Goal: Transaction & Acquisition: Purchase product/service

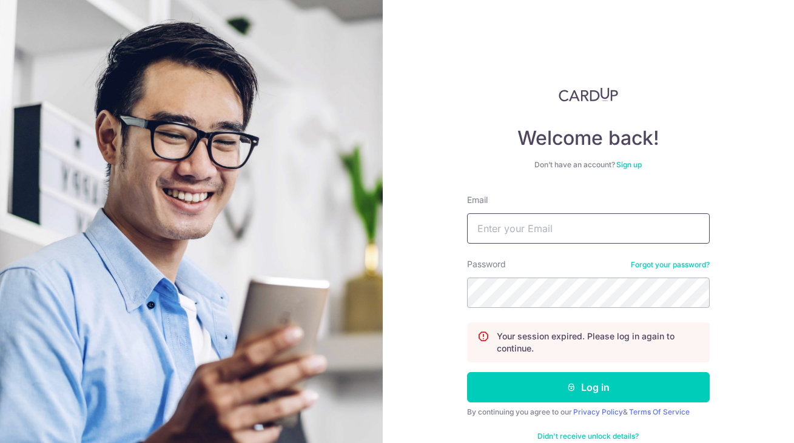
type input "[EMAIL_ADDRESS][DOMAIN_NAME]"
click at [588, 388] on button "Log in" at bounding box center [588, 387] width 243 height 30
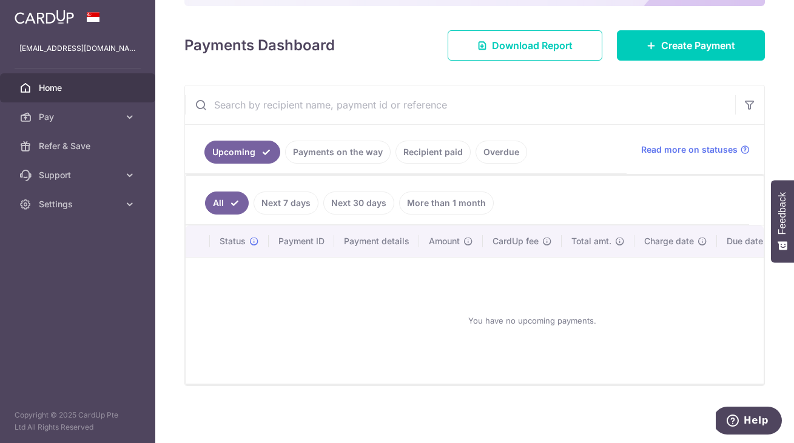
click at [287, 210] on link "Next 7 days" at bounding box center [286, 203] width 65 height 23
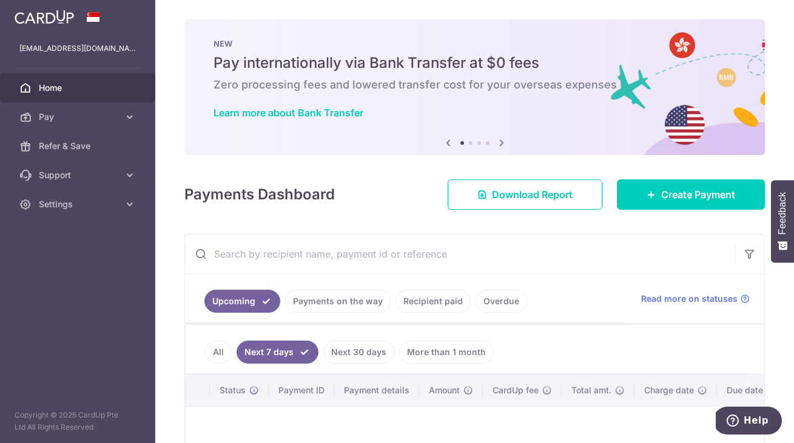
click at [513, 262] on input "text" at bounding box center [460, 254] width 550 height 39
click at [108, 126] on link "Pay" at bounding box center [77, 116] width 155 height 29
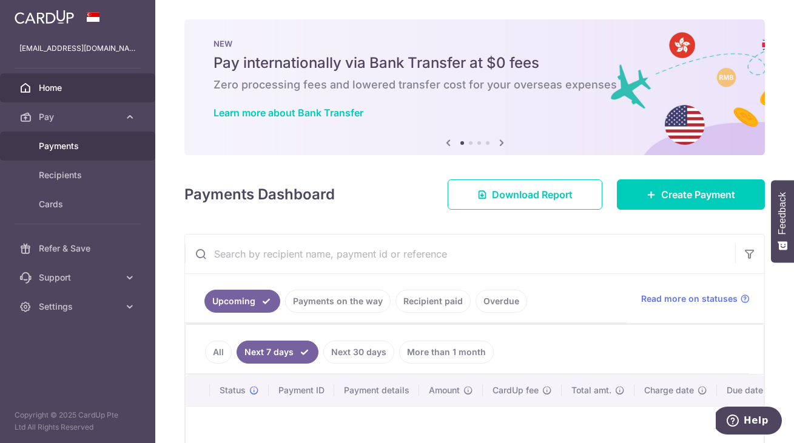
click at [56, 151] on span "Payments" at bounding box center [79, 146] width 80 height 12
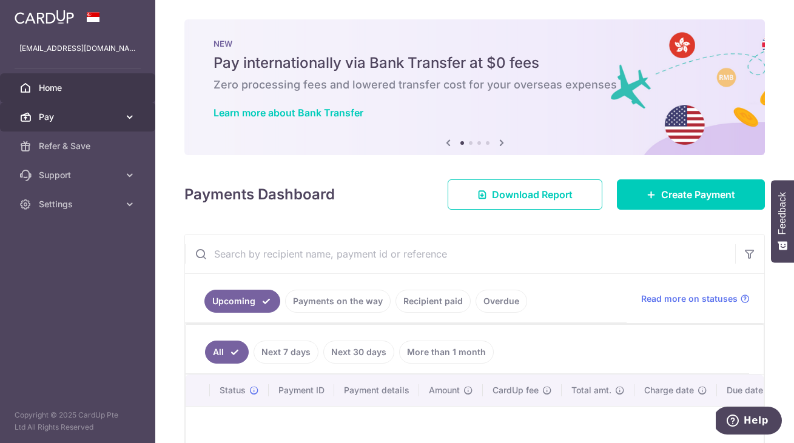
click at [85, 118] on span "Pay" at bounding box center [79, 117] width 80 height 12
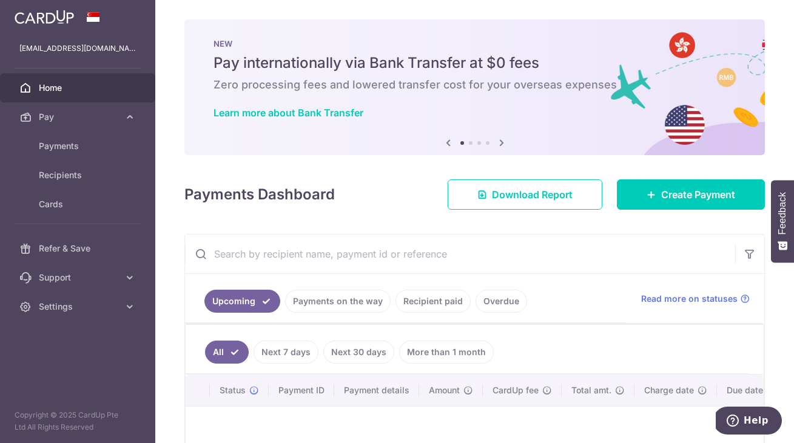
click at [374, 300] on link "Payments on the way" at bounding box center [338, 301] width 106 height 23
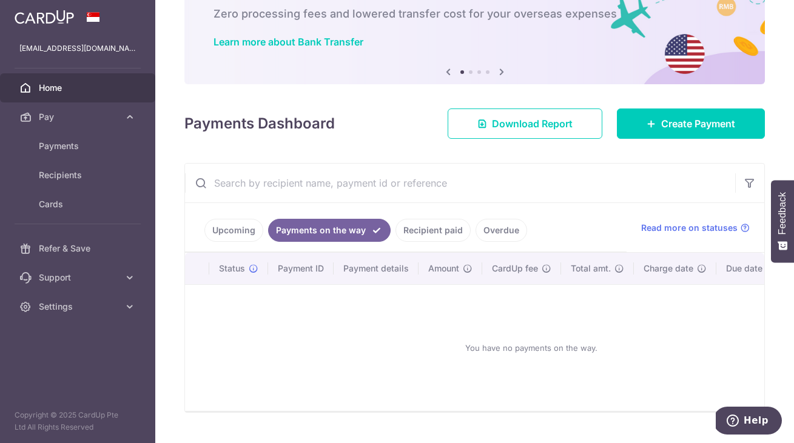
scroll to position [79, 0]
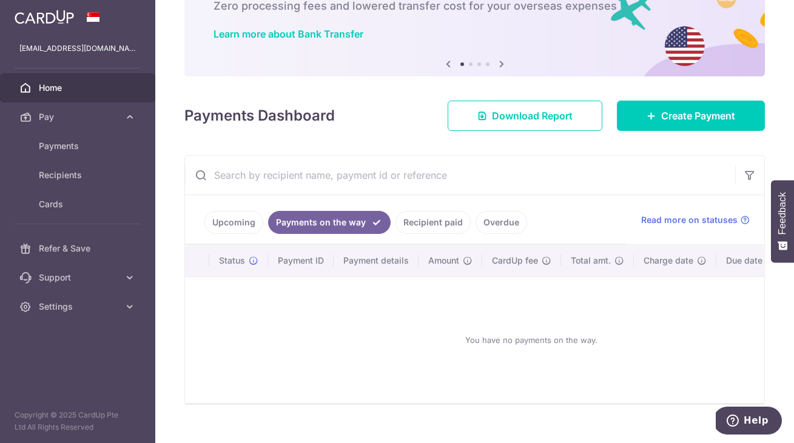
click at [223, 230] on link "Upcoming" at bounding box center [233, 222] width 59 height 23
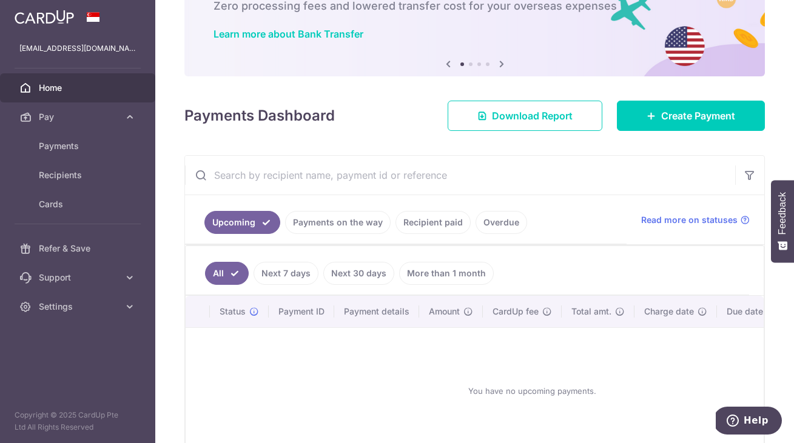
scroll to position [49, 0]
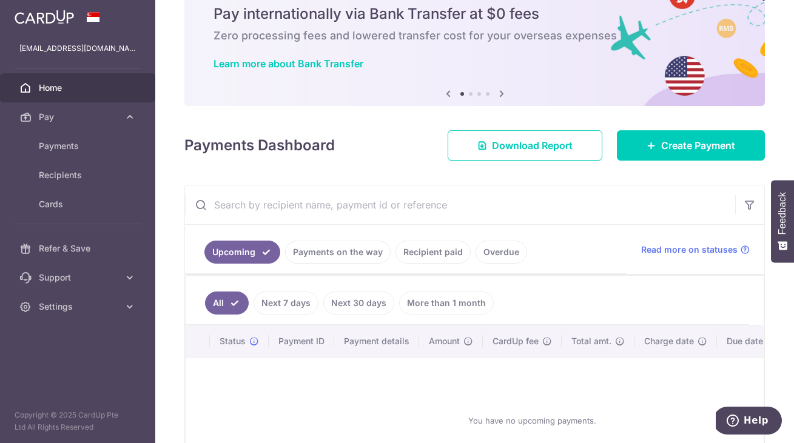
click at [275, 312] on link "Next 7 days" at bounding box center [286, 303] width 65 height 23
click at [350, 303] on link "Next 30 days" at bounding box center [358, 303] width 71 height 23
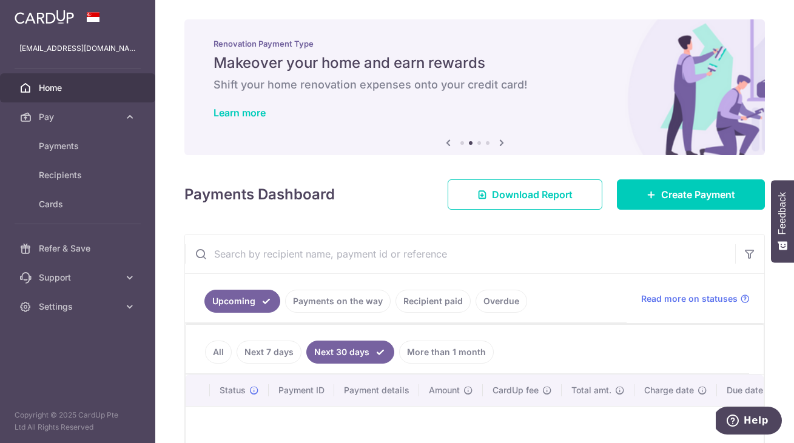
scroll to position [0, 0]
click at [352, 264] on input "text" at bounding box center [460, 254] width 550 height 39
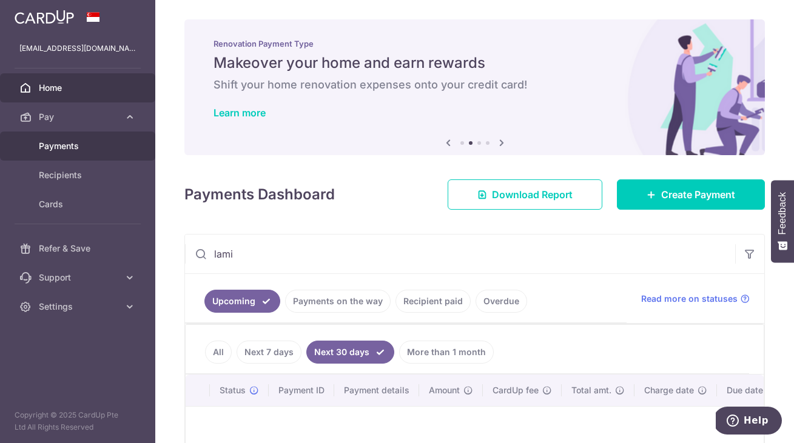
type input "lami"
click at [56, 146] on span "Payments" at bounding box center [79, 146] width 80 height 12
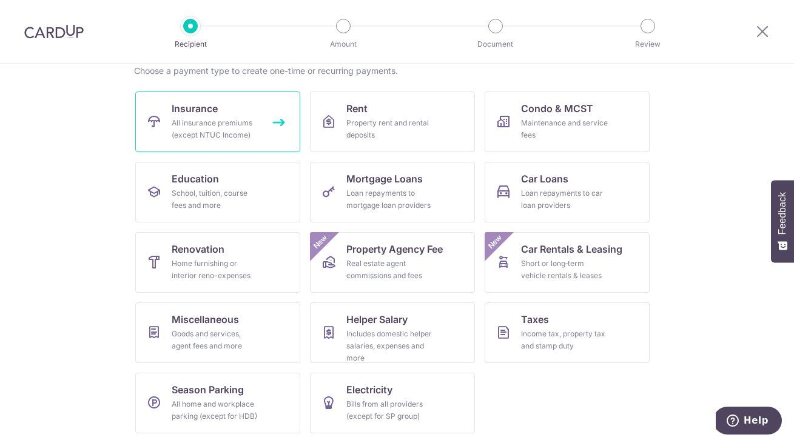
scroll to position [99, 0]
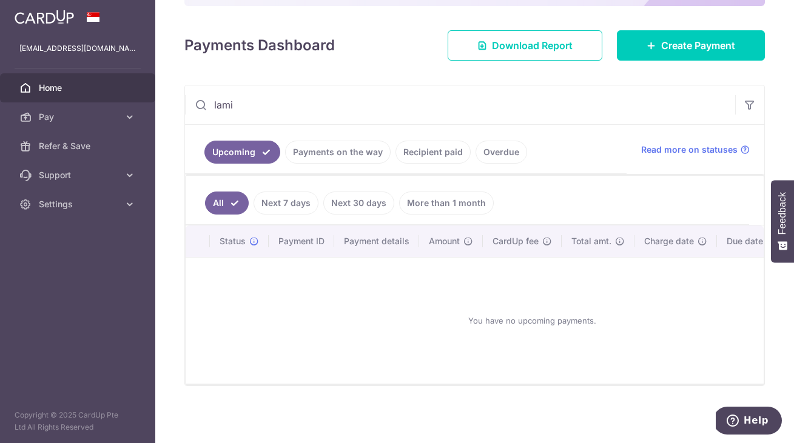
scroll to position [149, 0]
click at [50, 207] on span "Settings" at bounding box center [79, 204] width 80 height 12
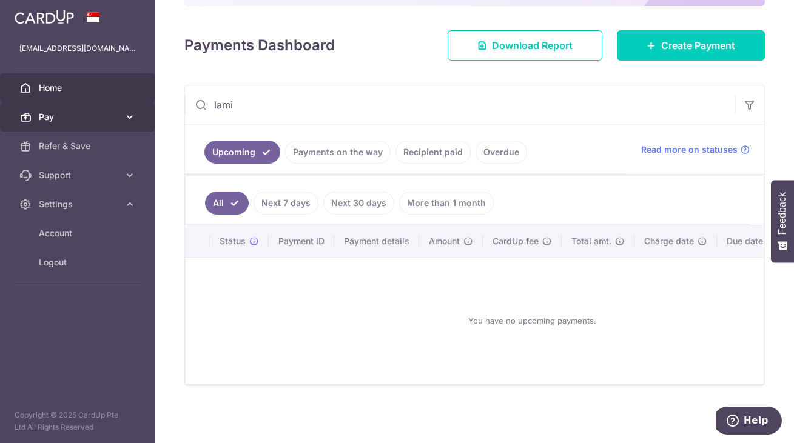
click at [51, 119] on span "Pay" at bounding box center [79, 117] width 80 height 12
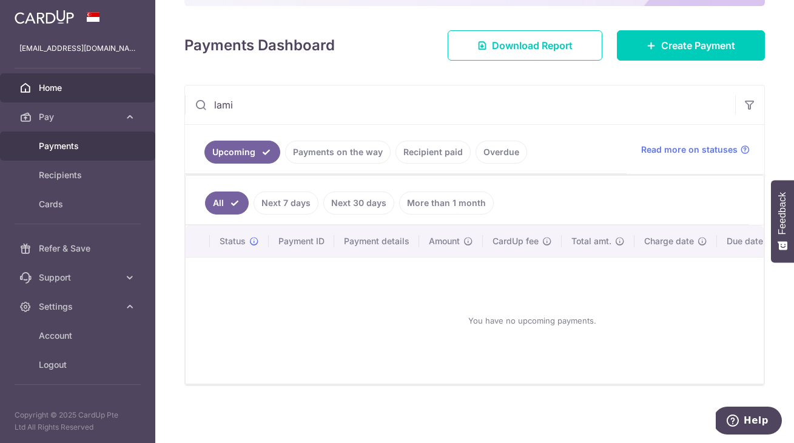
click at [53, 146] on span "Payments" at bounding box center [79, 146] width 80 height 12
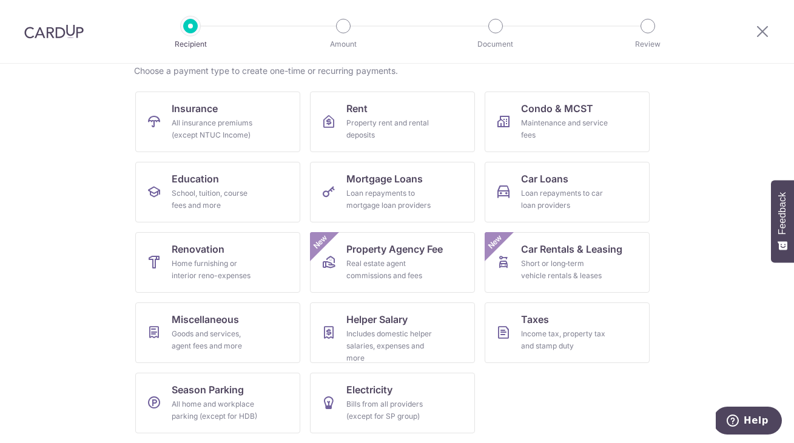
scroll to position [99, 0]
click at [232, 264] on div "Home furnishing or interior reno-expenses" at bounding box center [215, 270] width 87 height 24
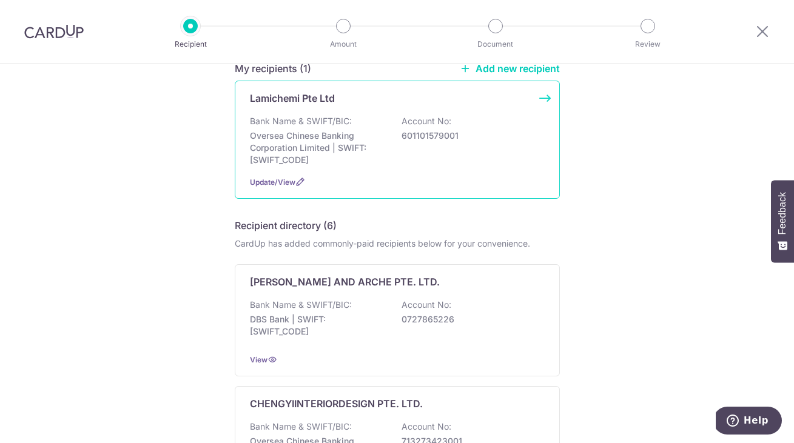
scroll to position [105, 0]
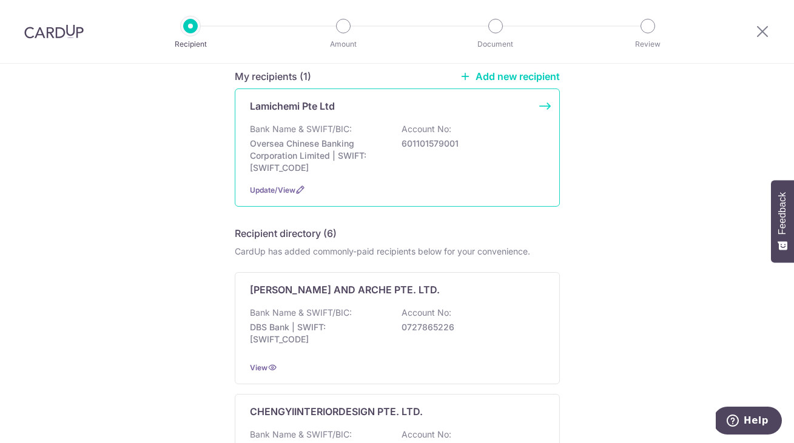
click at [315, 156] on p "Oversea Chinese Banking Corporation Limited | SWIFT: OCBCSGSGXXX" at bounding box center [318, 156] width 136 height 36
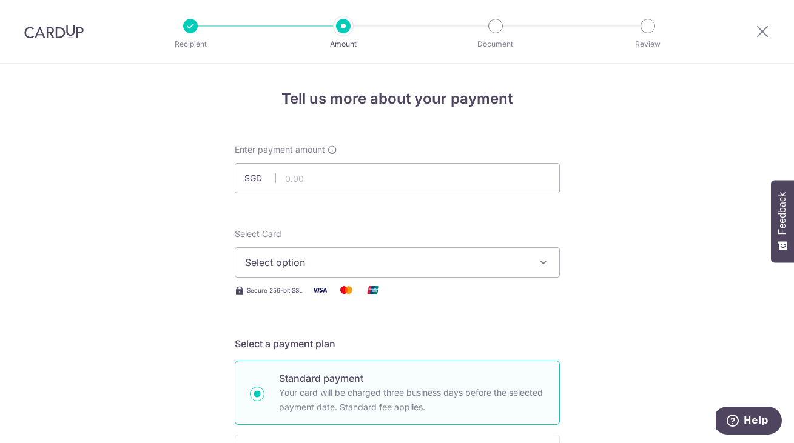
click at [760, 40] on div at bounding box center [762, 31] width 63 height 63
click at [761, 35] on icon at bounding box center [762, 31] width 15 height 15
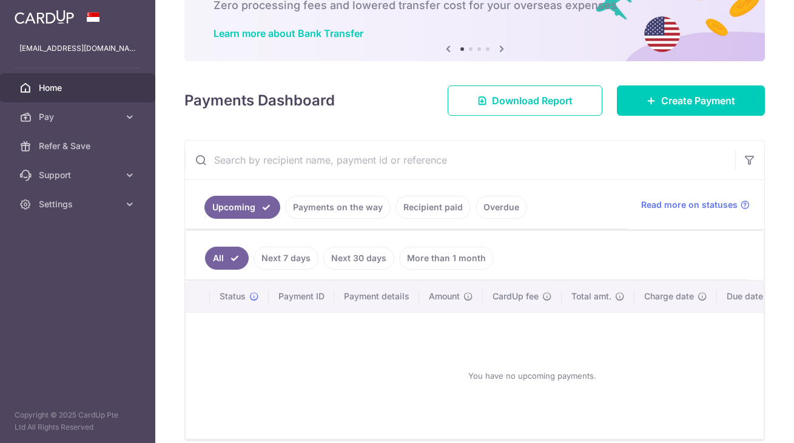
scroll to position [115, 0]
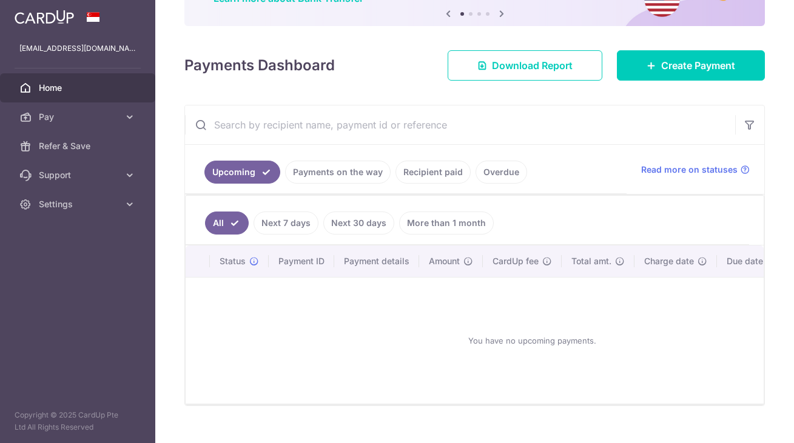
click at [256, 266] on div "Status" at bounding box center [239, 261] width 39 height 12
click at [255, 260] on icon at bounding box center [254, 262] width 10 height 10
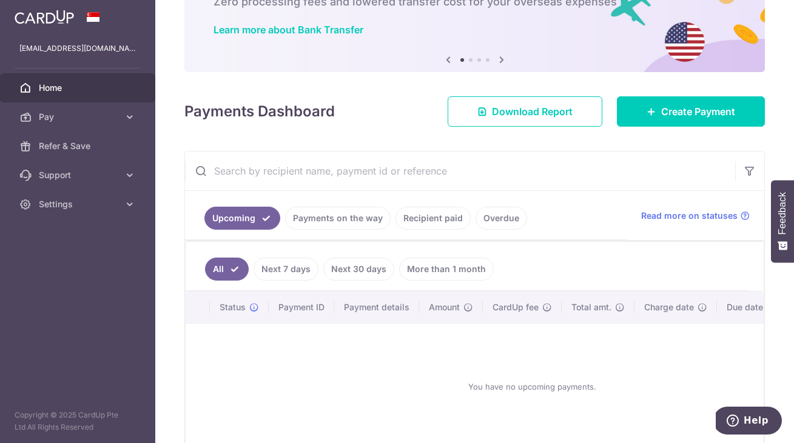
scroll to position [115, 0]
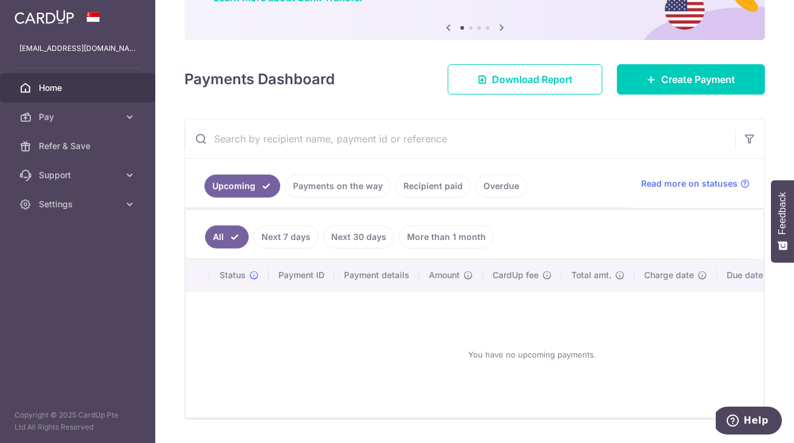
click at [301, 232] on link "Next 7 days" at bounding box center [286, 237] width 65 height 23
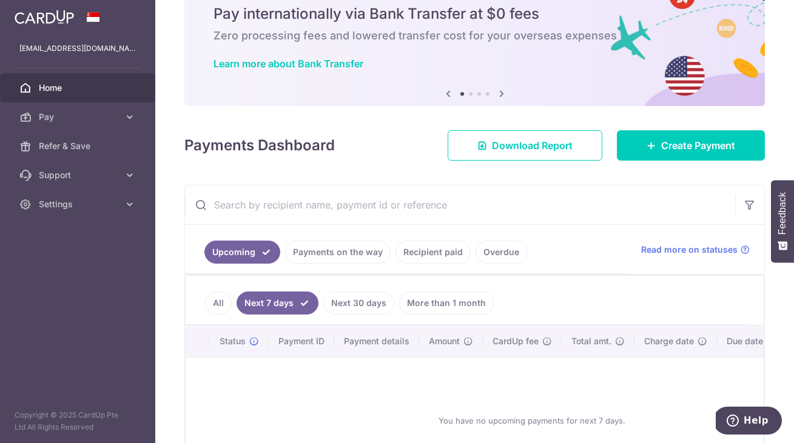
click at [351, 276] on ul "All Next 7 days Next 30 days More than 1 month" at bounding box center [467, 300] width 563 height 49
click at [355, 297] on link "Next 30 days" at bounding box center [358, 303] width 71 height 23
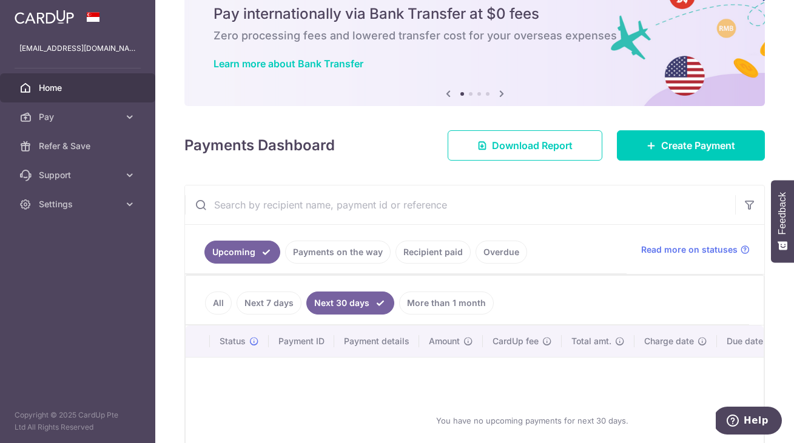
click at [418, 302] on link "More than 1 month" at bounding box center [446, 303] width 95 height 23
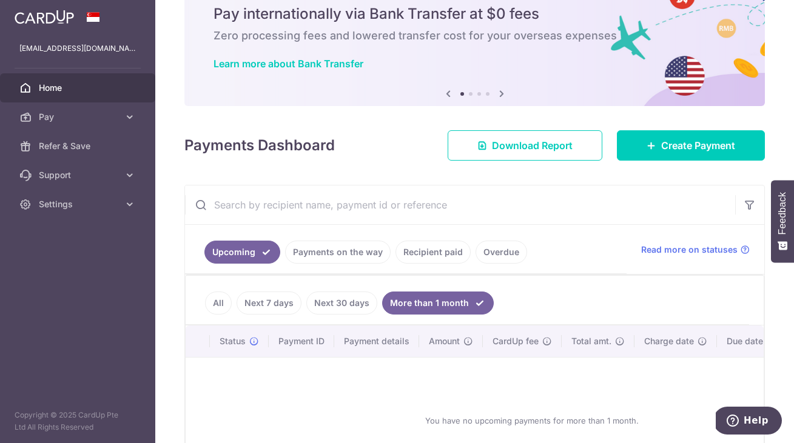
click at [306, 261] on link "Payments on the way" at bounding box center [338, 252] width 106 height 23
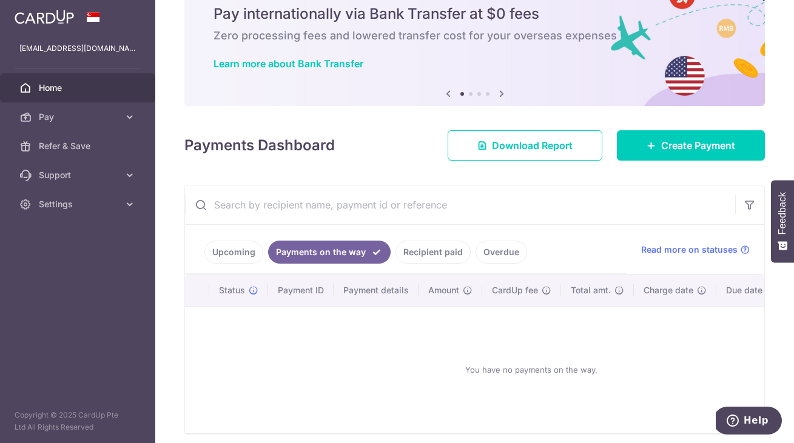
click at [492, 252] on link "Overdue" at bounding box center [501, 252] width 52 height 23
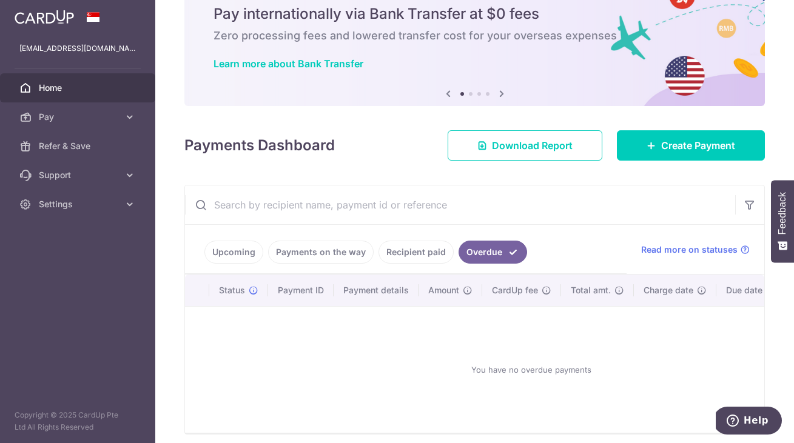
click at [437, 255] on link "Recipient paid" at bounding box center [415, 252] width 75 height 23
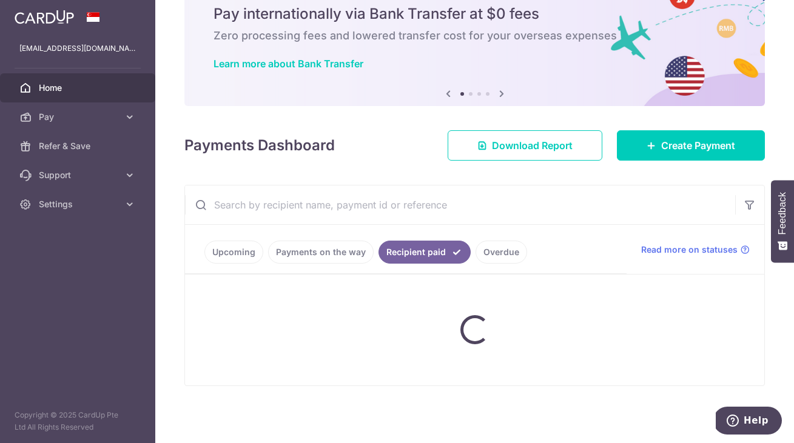
scroll to position [15, 0]
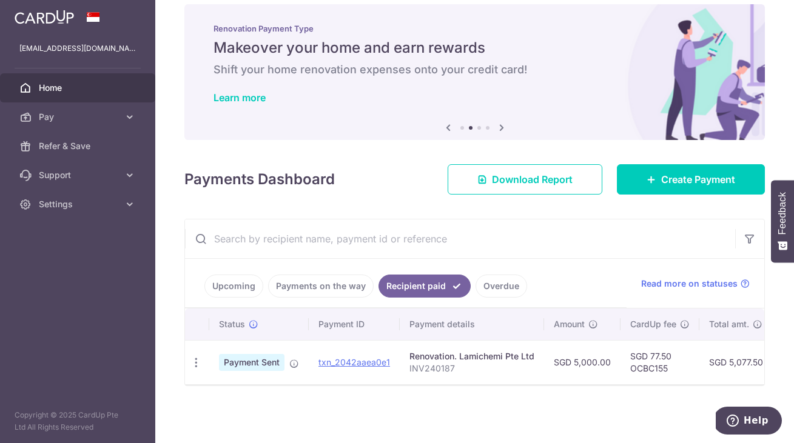
click at [235, 287] on link "Upcoming" at bounding box center [233, 286] width 59 height 23
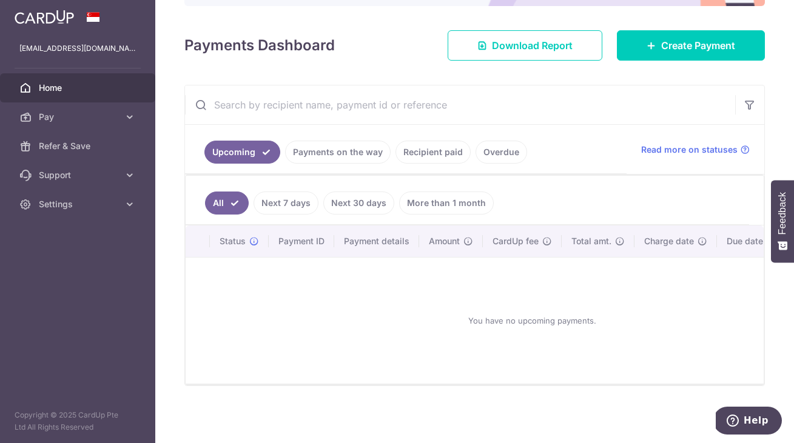
scroll to position [149, 0]
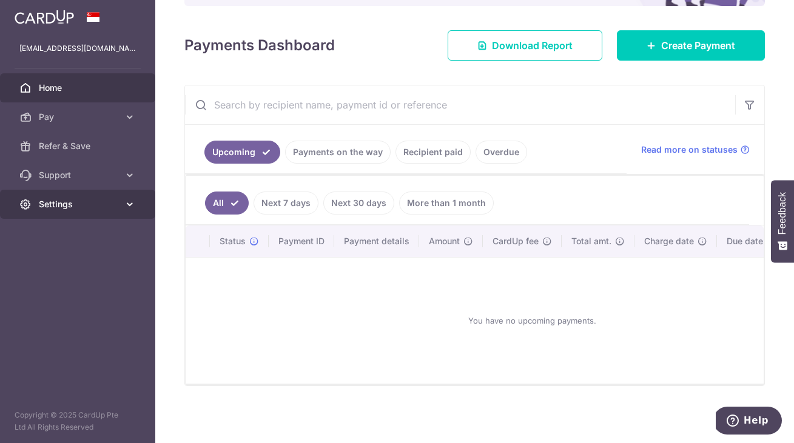
click at [51, 213] on link "Settings" at bounding box center [77, 204] width 155 height 29
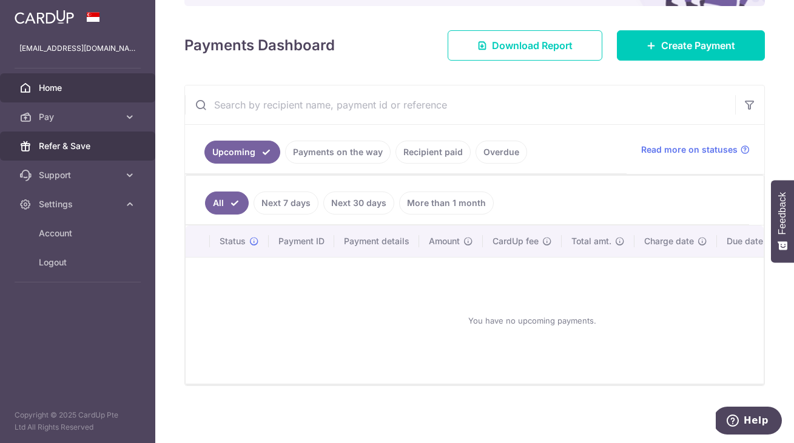
click at [51, 149] on span "Refer & Save" at bounding box center [79, 146] width 80 height 12
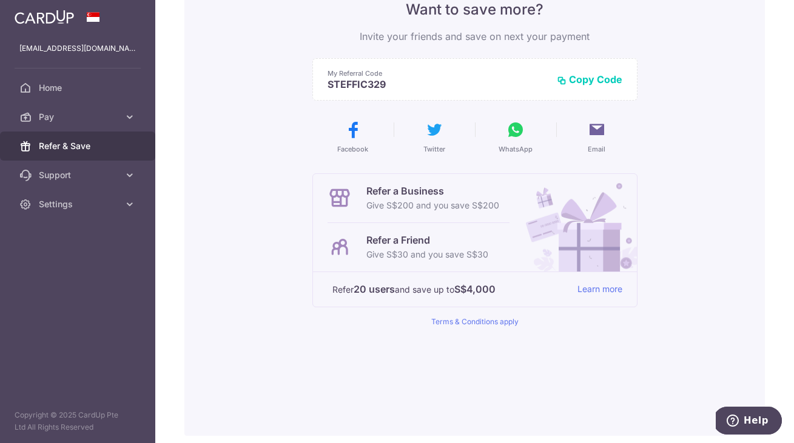
scroll to position [133, 0]
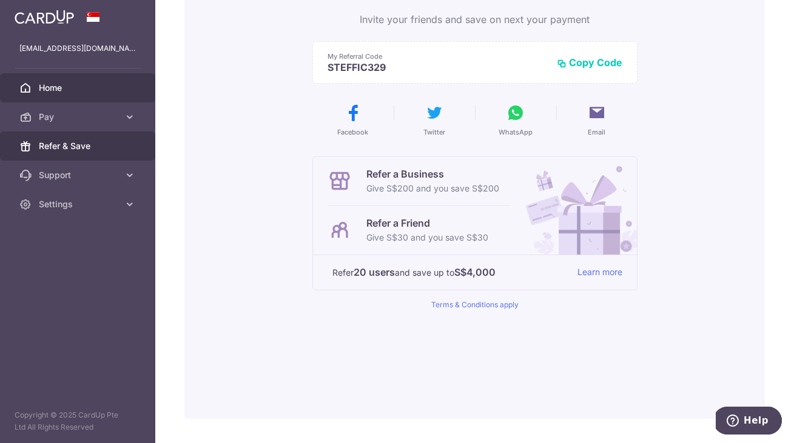
click at [56, 88] on span "Home" at bounding box center [79, 88] width 80 height 12
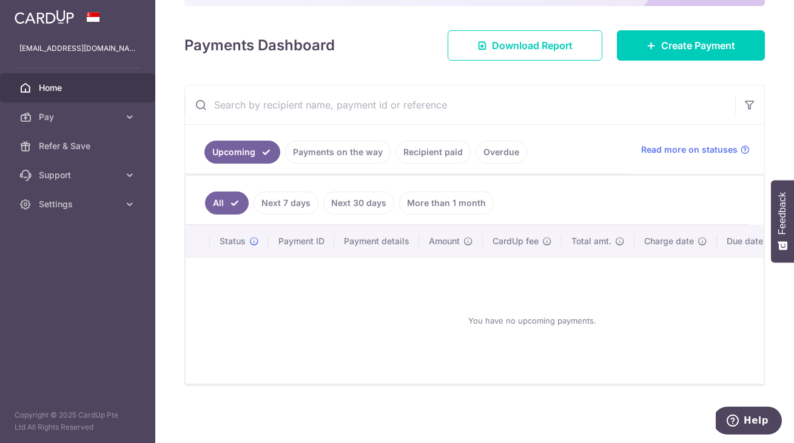
scroll to position [149, 0]
click at [303, 204] on link "Next 7 days" at bounding box center [286, 203] width 65 height 23
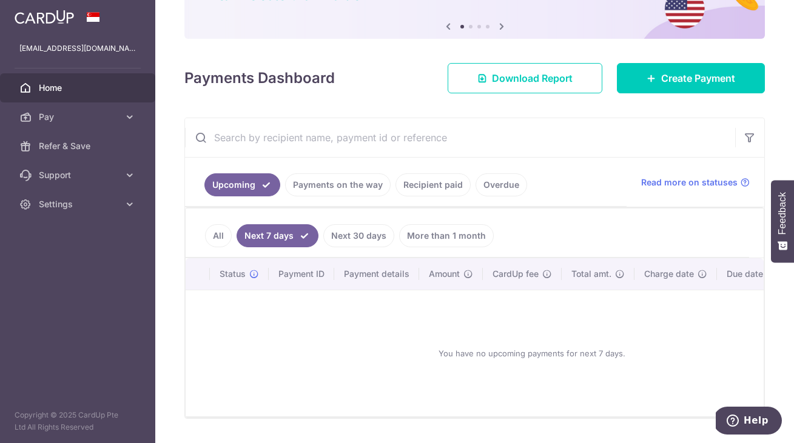
scroll to position [127, 0]
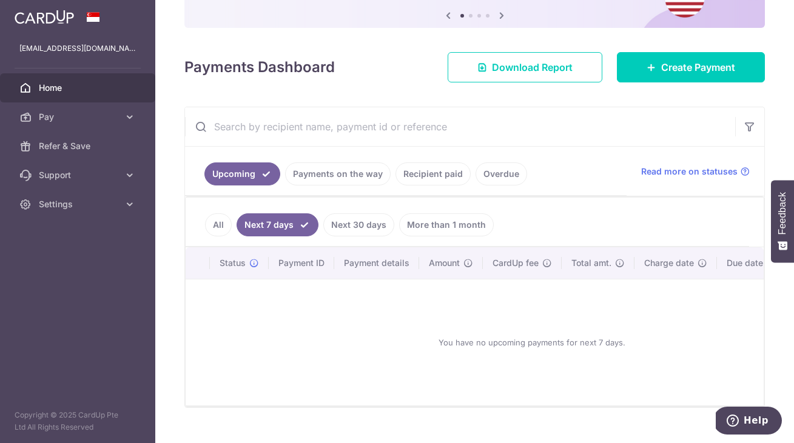
click at [354, 234] on link "Next 30 days" at bounding box center [358, 224] width 71 height 23
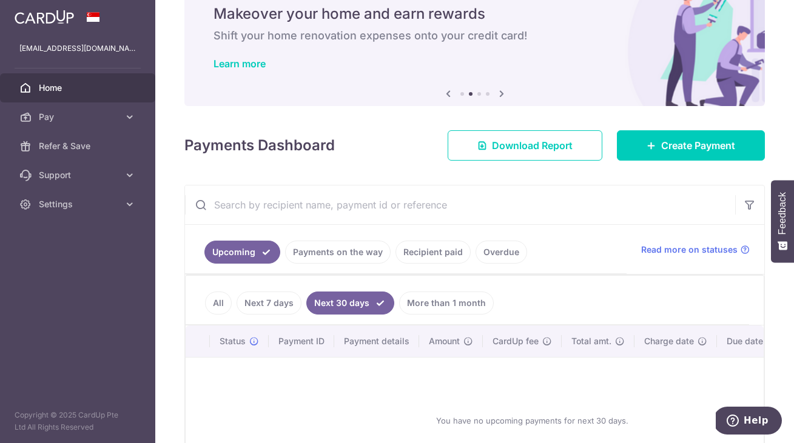
click at [425, 247] on link "Recipient paid" at bounding box center [432, 252] width 75 height 23
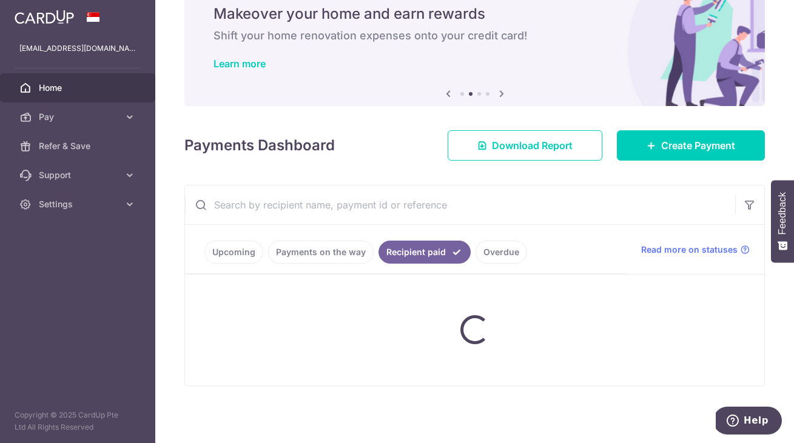
scroll to position [15, 0]
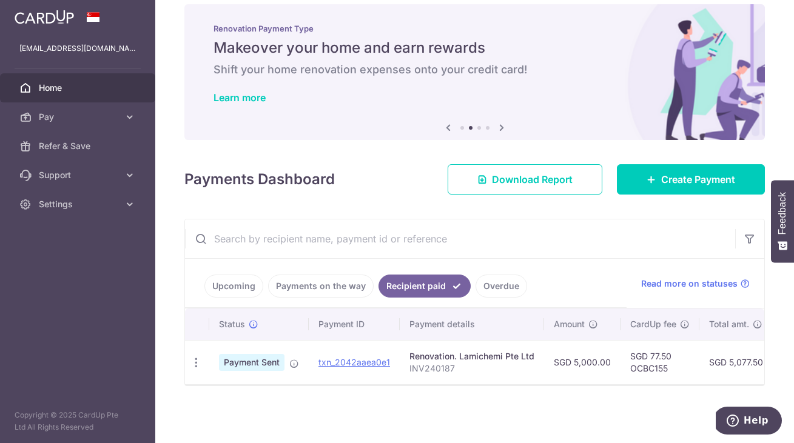
click at [323, 275] on link "Payments on the way" at bounding box center [321, 286] width 106 height 23
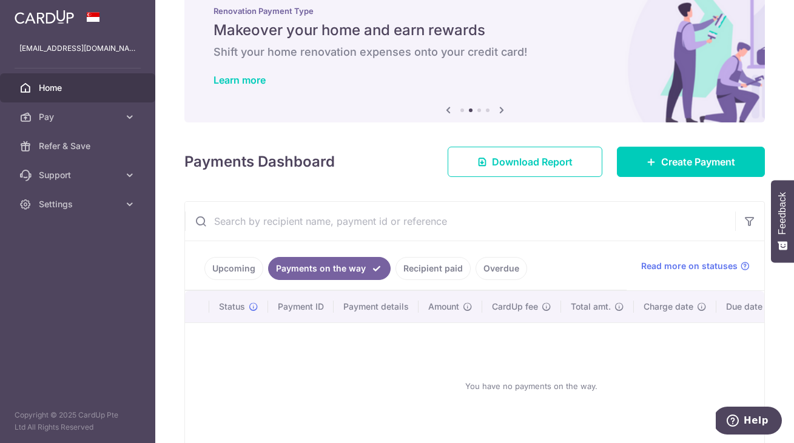
scroll to position [32, 0]
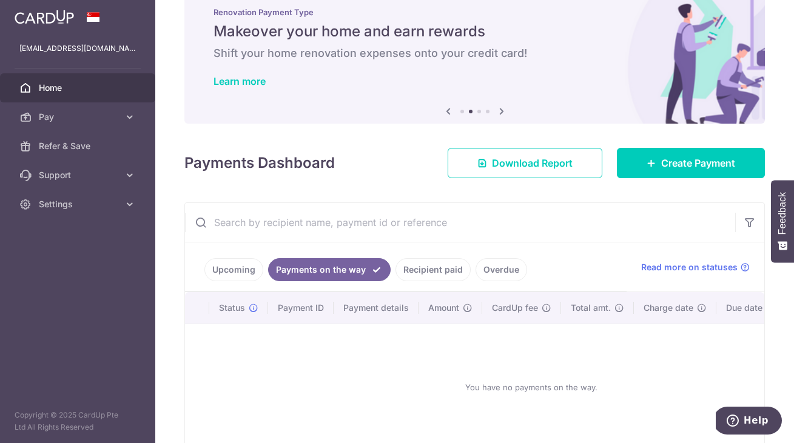
click at [733, 427] on button "Help" at bounding box center [747, 421] width 69 height 28
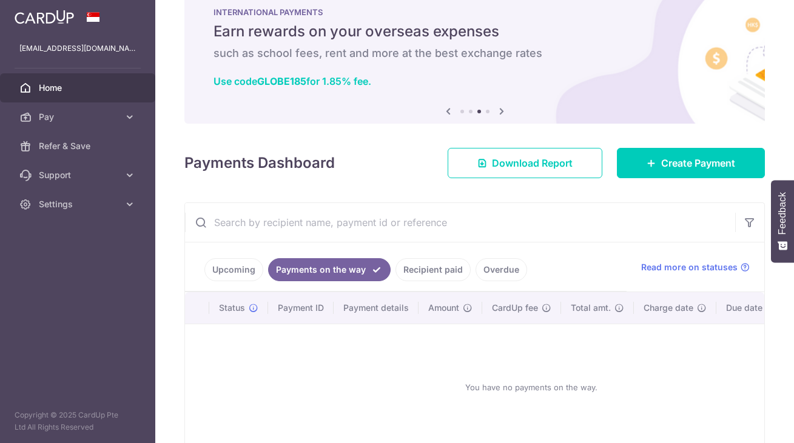
scroll to position [0, 0]
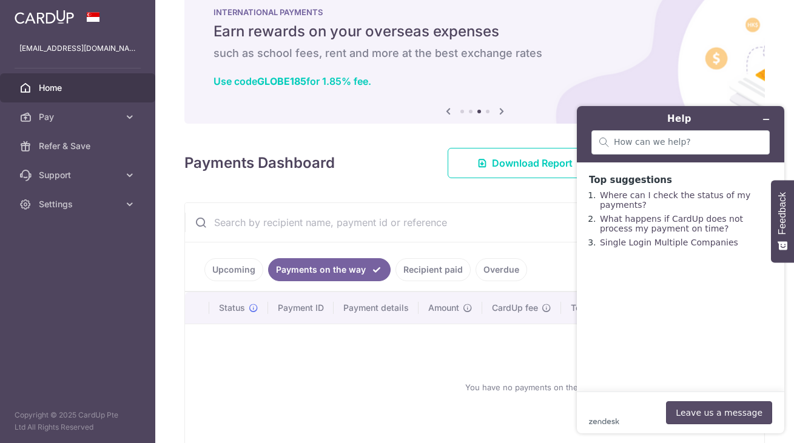
click at [700, 414] on button "Leave us a message" at bounding box center [719, 412] width 106 height 23
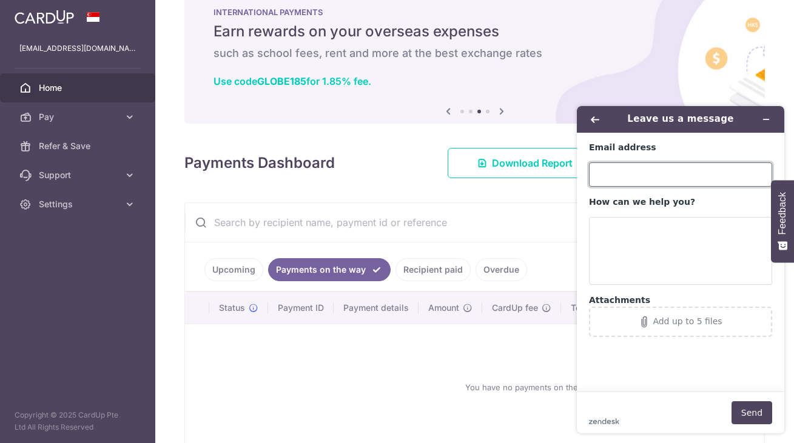
click at [628, 173] on input "Email address" at bounding box center [680, 175] width 183 height 24
type input "steffi.08@gmail.com"
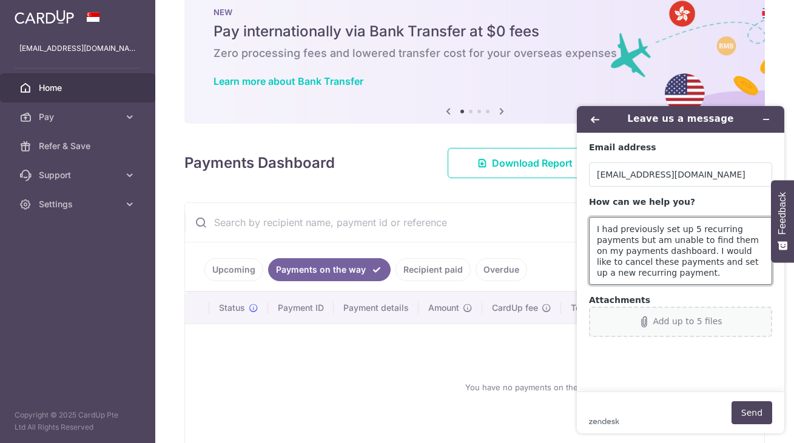
type textarea "I had previously set up 5 recurring payments but am unable to find them on my p…"
click at [668, 323] on div "Add up to 5 files" at bounding box center [687, 322] width 69 height 10
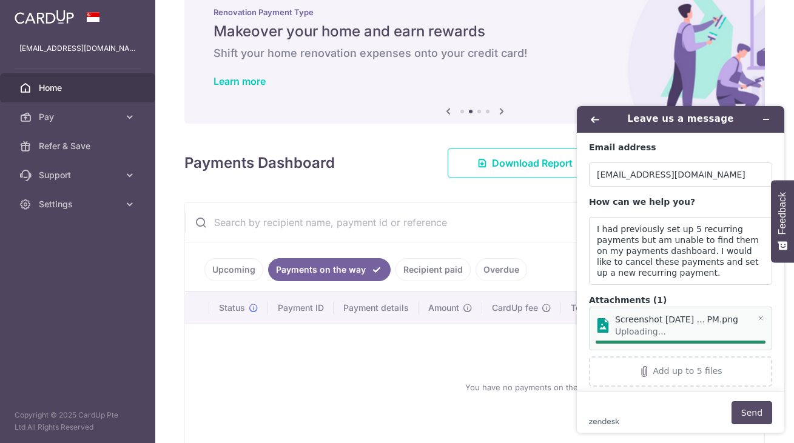
click at [751, 413] on button "Send" at bounding box center [751, 412] width 41 height 23
click at [753, 416] on button "Send" at bounding box center [751, 412] width 41 height 23
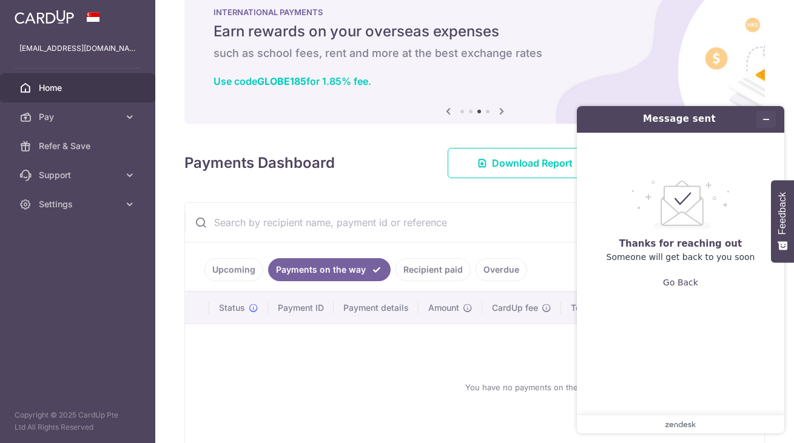
click at [769, 115] on icon "Minimize widget" at bounding box center [766, 119] width 8 height 8
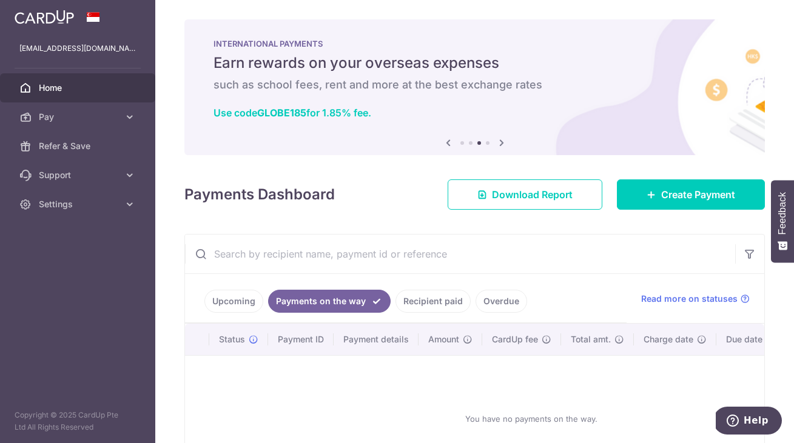
click at [503, 142] on icon at bounding box center [501, 142] width 15 height 15
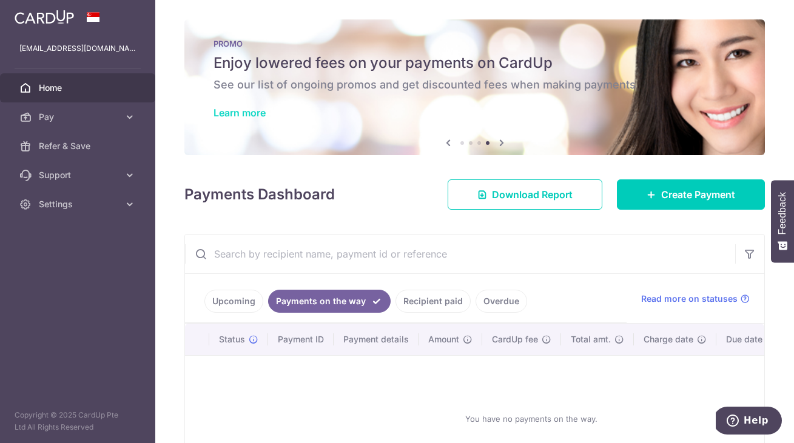
click at [230, 114] on link "Learn more" at bounding box center [239, 113] width 52 height 12
click at [694, 190] on span "Create Payment" at bounding box center [698, 194] width 74 height 15
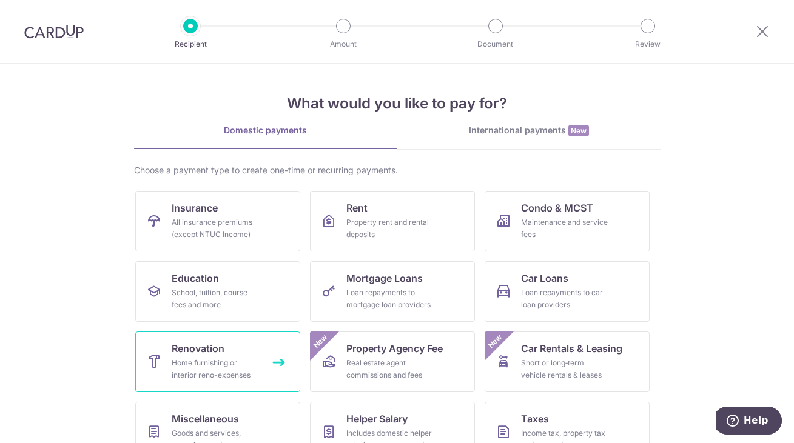
click at [222, 372] on div "Home furnishing or interior reno-expenses" at bounding box center [215, 369] width 87 height 24
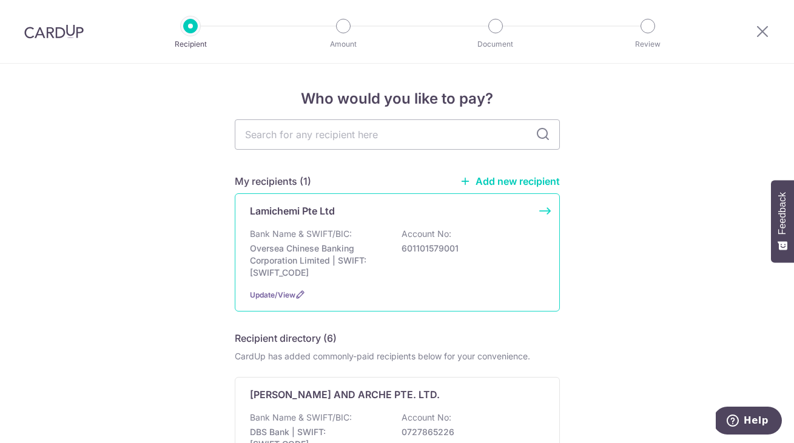
click at [338, 249] on p "Oversea Chinese Banking Corporation Limited | SWIFT: [SWIFT_CODE]" at bounding box center [318, 261] width 136 height 36
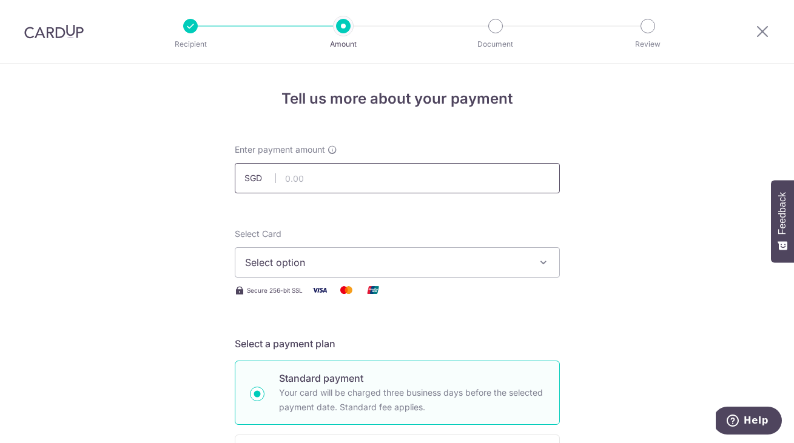
click at [321, 175] on input "text" at bounding box center [397, 178] width 325 height 30
type input "21,590.00"
click at [326, 261] on span "Select option" at bounding box center [386, 262] width 283 height 15
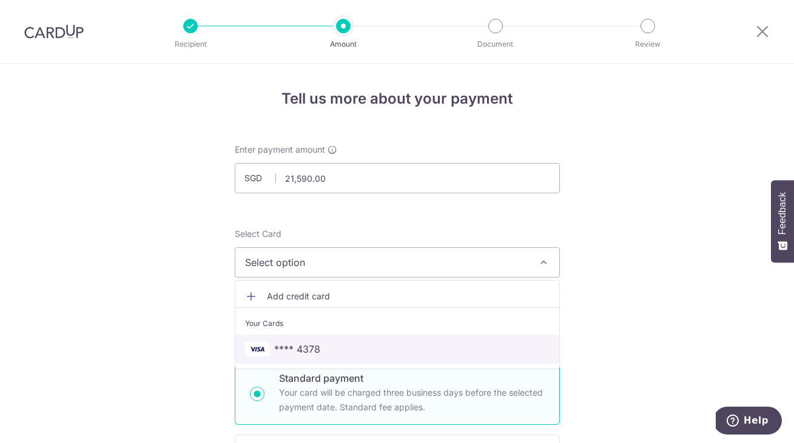
click at [298, 357] on link "**** 4378" at bounding box center [397, 349] width 324 height 29
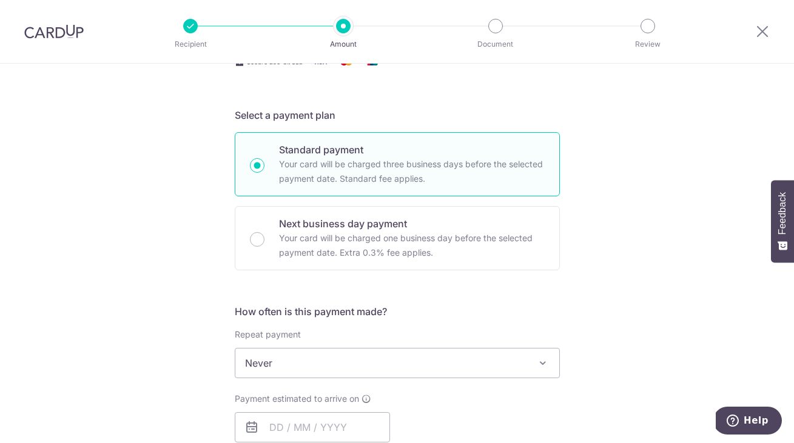
scroll to position [277, 0]
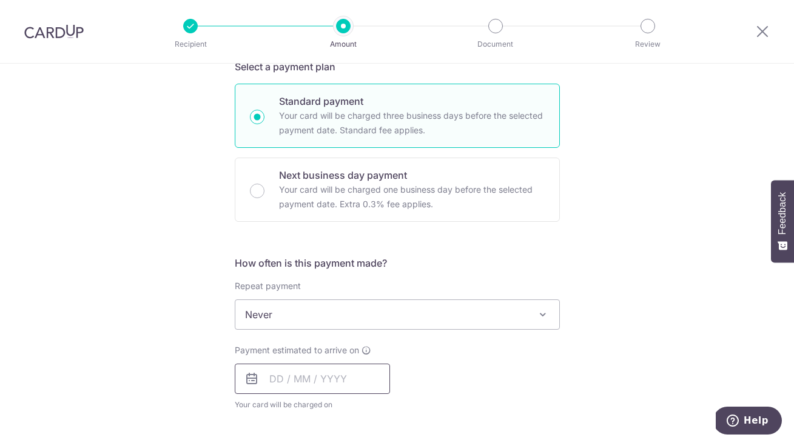
click at [278, 381] on input "text" at bounding box center [312, 379] width 155 height 30
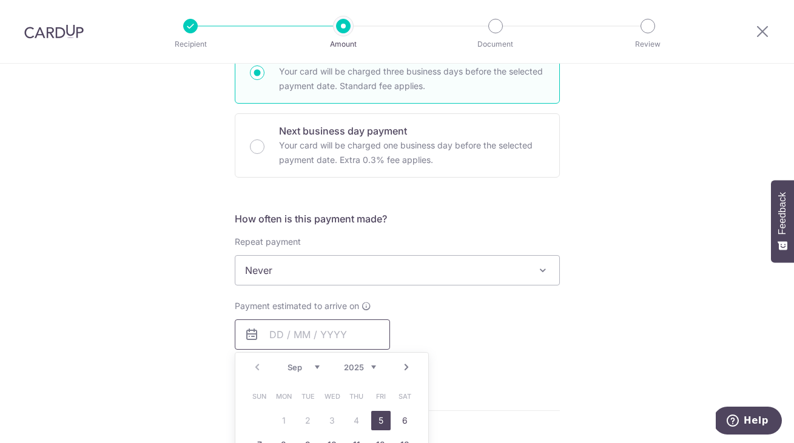
scroll to position [336, 0]
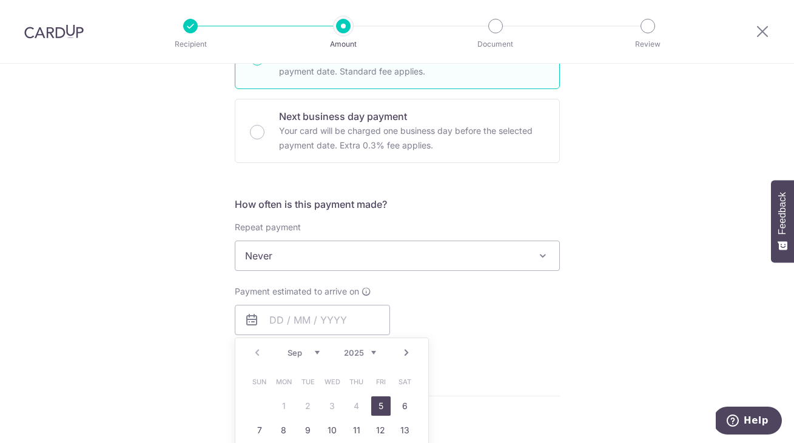
click at [382, 406] on link "5" at bounding box center [380, 406] width 19 height 19
type input "05/09/2025"
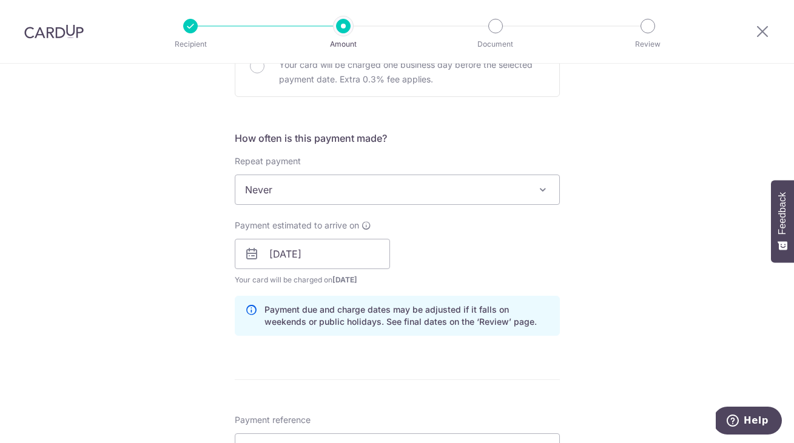
scroll to position [403, 0]
click at [411, 177] on span "Never" at bounding box center [397, 189] width 324 height 29
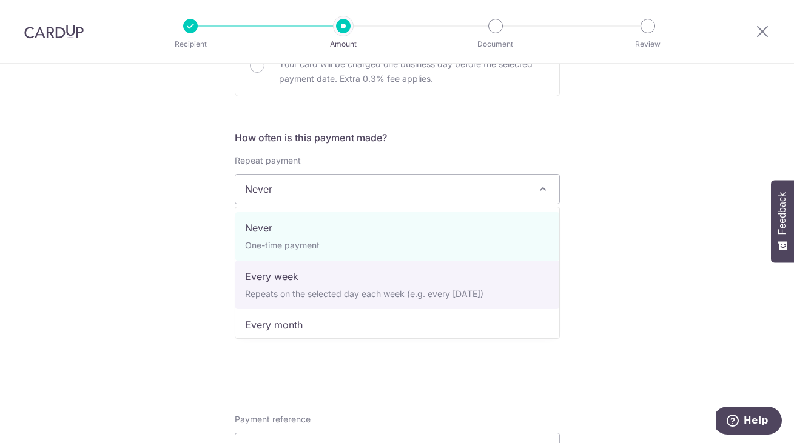
select select "2"
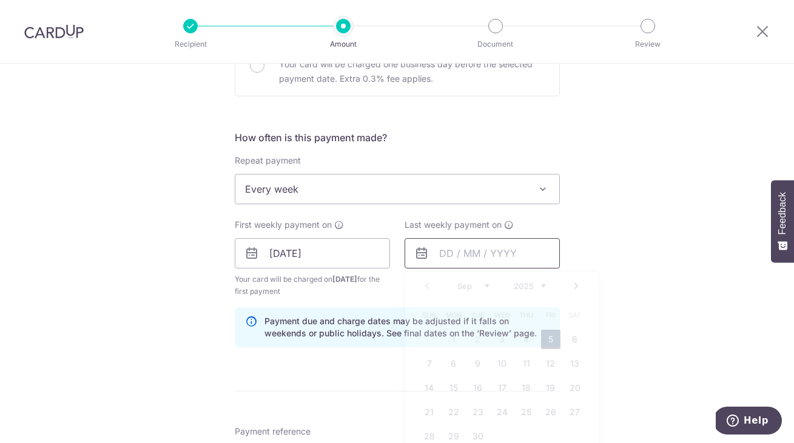
click at [449, 260] on input "text" at bounding box center [482, 253] width 155 height 30
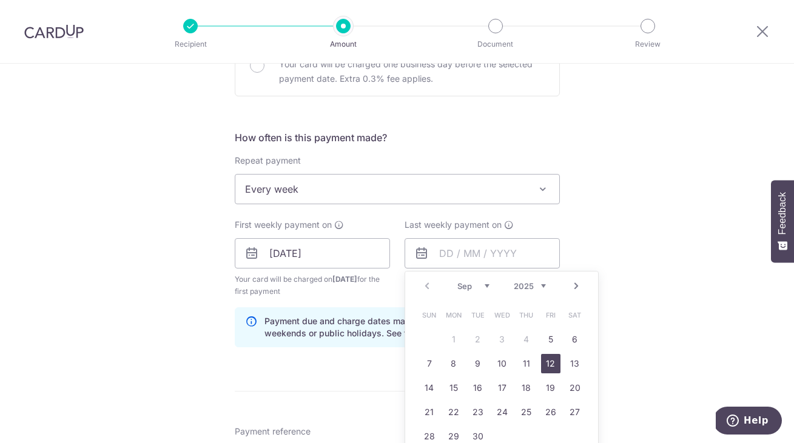
click at [546, 368] on link "12" at bounding box center [550, 363] width 19 height 19
type input "[DATE]"
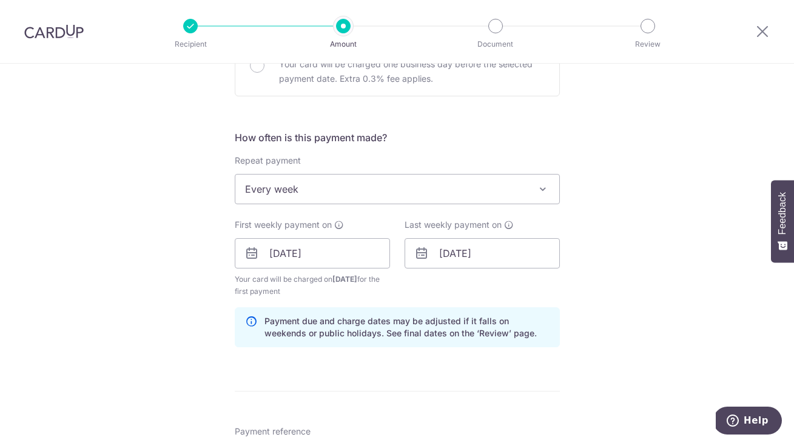
click at [654, 249] on div "Tell us more about your payment Enter payment amount SGD 21,590.00 21590.00 Sel…" at bounding box center [397, 281] width 794 height 1240
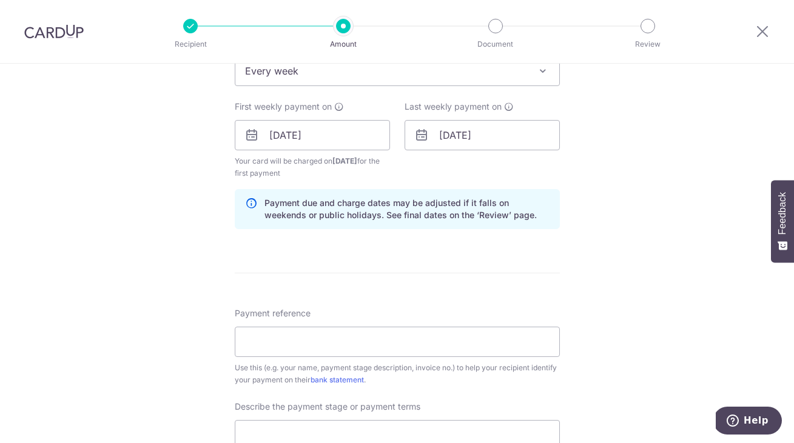
scroll to position [526, 0]
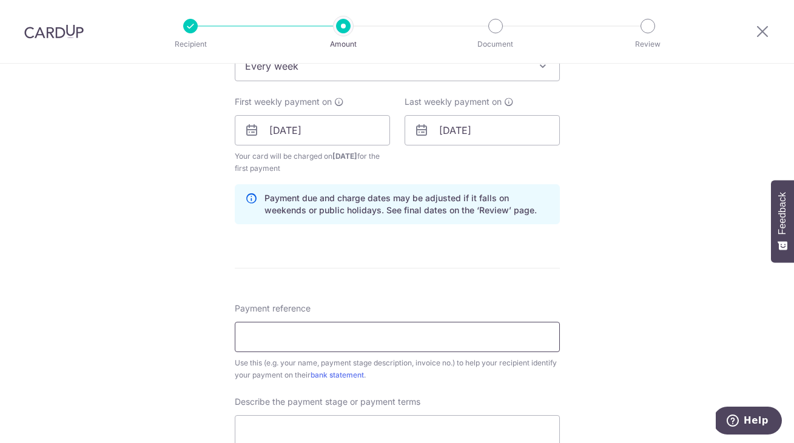
click at [303, 341] on input "Payment reference" at bounding box center [397, 337] width 325 height 30
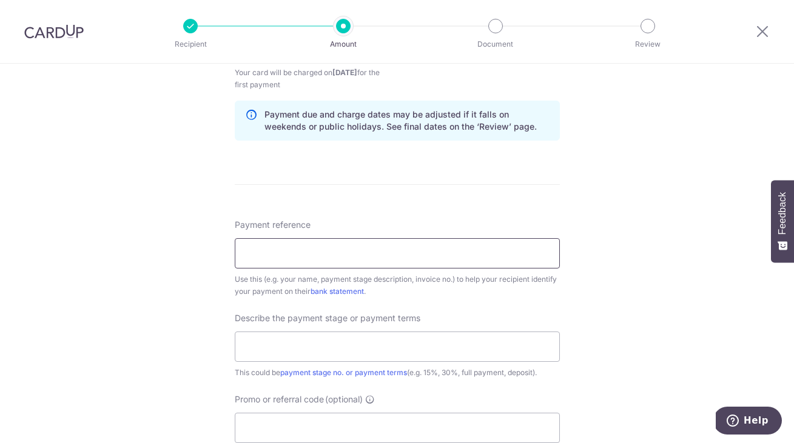
scroll to position [634, 0]
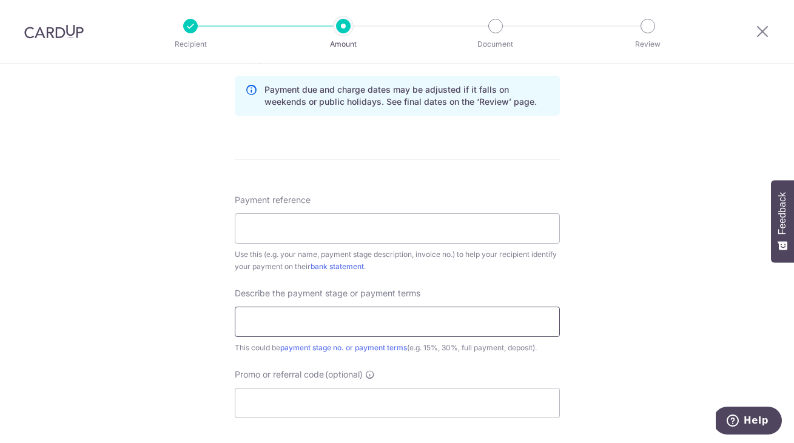
click at [308, 317] on input "text" at bounding box center [397, 322] width 325 height 30
click at [286, 409] on input "Promo or referral code (optional)" at bounding box center [397, 403] width 325 height 30
paste input "3HOME25R"
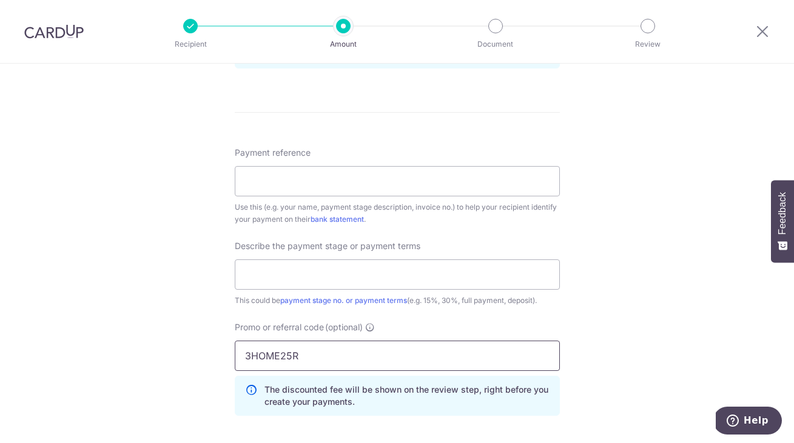
scroll to position [686, 0]
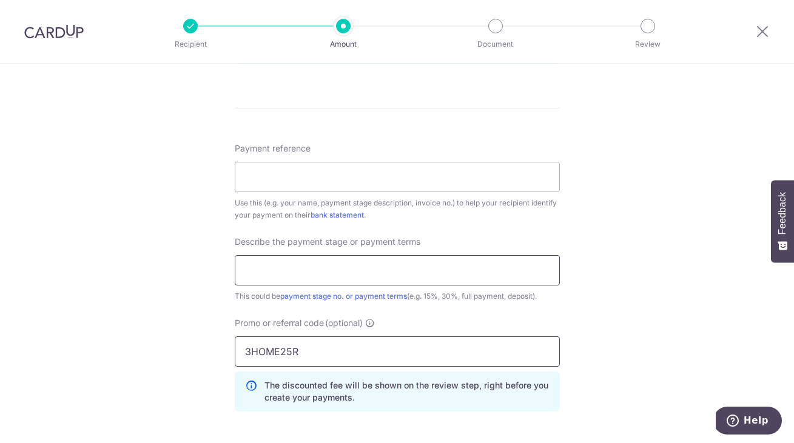
type input "3HOME25R"
click at [289, 268] on input "text" at bounding box center [397, 270] width 325 height 30
type input "20% and 30% over 2 weeks"
click at [287, 174] on input "Payment reference" at bounding box center [397, 177] width 325 height 30
paste input "LAMI-2506190AS"
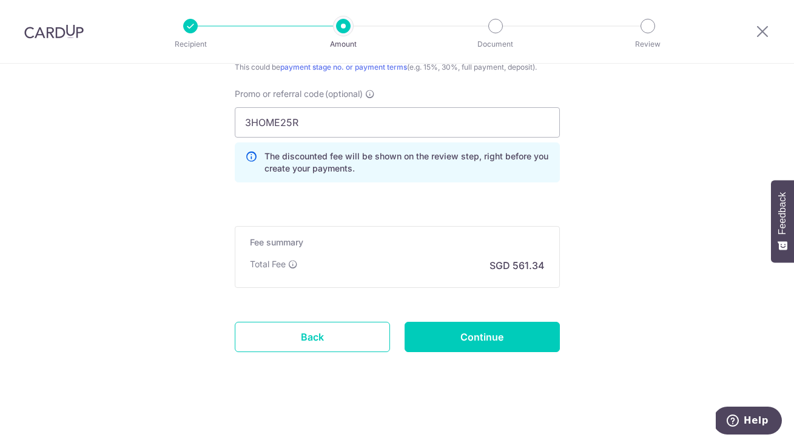
scroll to position [915, 0]
type input "LAMI-2506190AS"
click at [483, 339] on input "Continue" at bounding box center [482, 337] width 155 height 30
type input "Create Schedule"
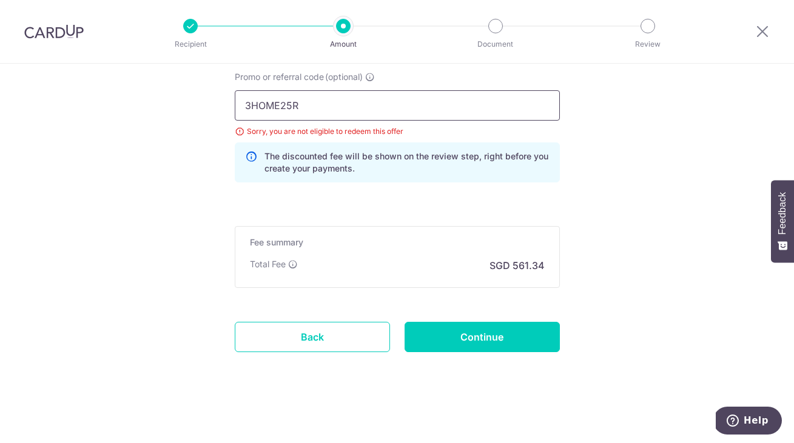
click at [341, 102] on input "3HOME25R" at bounding box center [397, 105] width 325 height 30
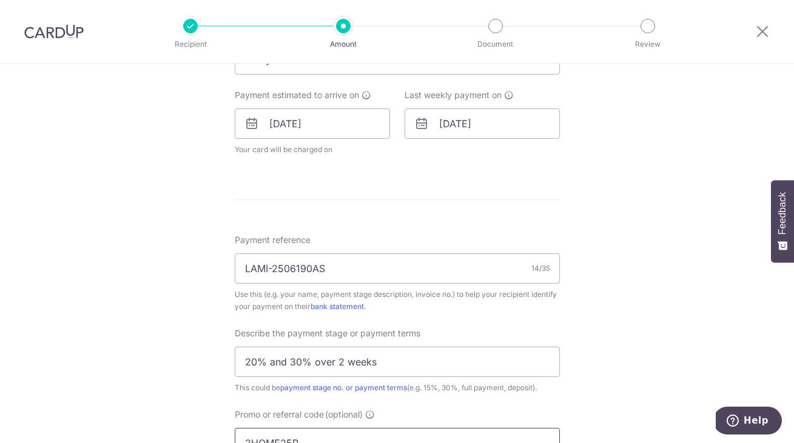
scroll to position [585, 0]
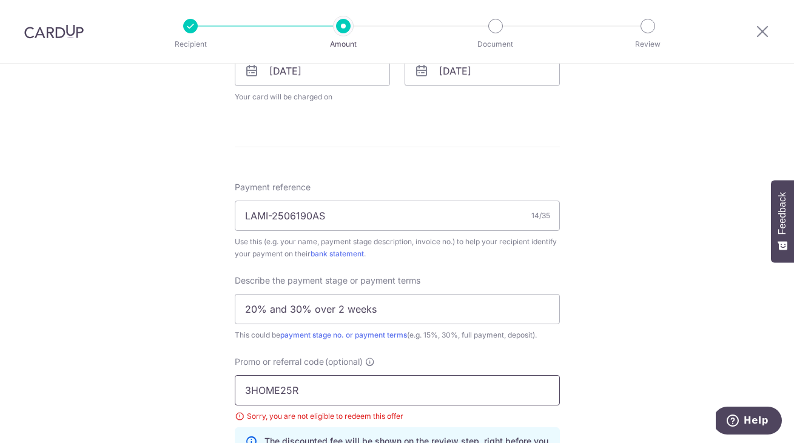
drag, startPoint x: 315, startPoint y: 394, endPoint x: 135, endPoint y: 384, distance: 180.4
click at [133, 385] on div "Tell us more about your payment Enter payment amount SGD 21,590.00 21590.00 Sel…" at bounding box center [397, 103] width 794 height 1250
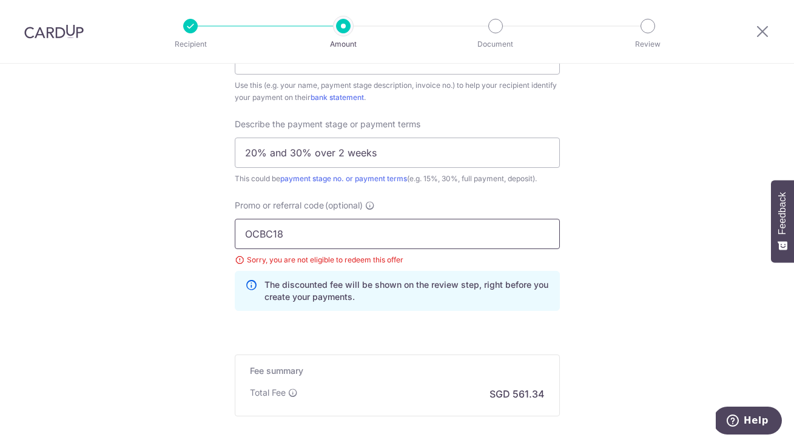
scroll to position [785, 0]
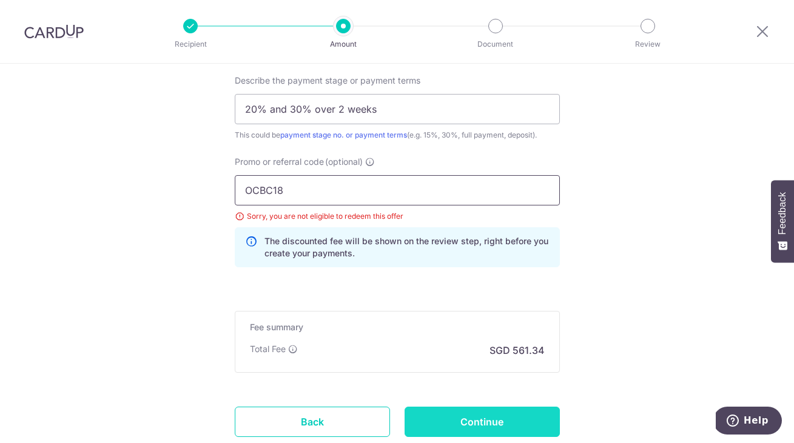
type input "OCBC18"
click at [473, 422] on input "Continue" at bounding box center [482, 422] width 155 height 30
type input "Update Schedule"
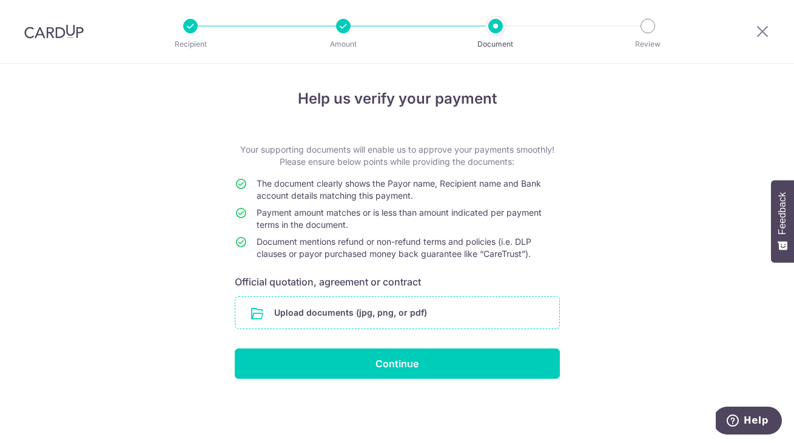
click at [324, 314] on input "file" at bounding box center [397, 313] width 324 height 32
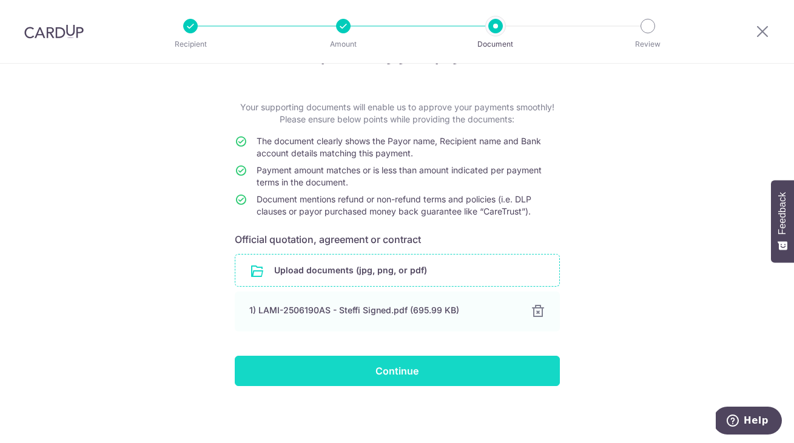
scroll to position [42, 0]
click at [394, 377] on input "Continue" at bounding box center [397, 371] width 325 height 30
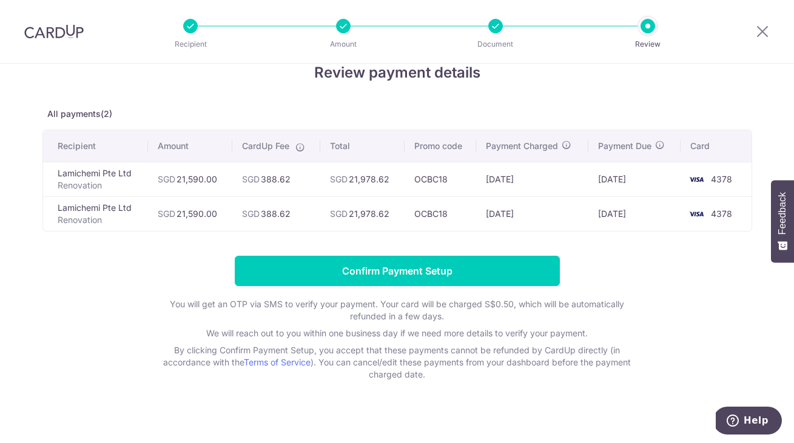
scroll to position [27, 0]
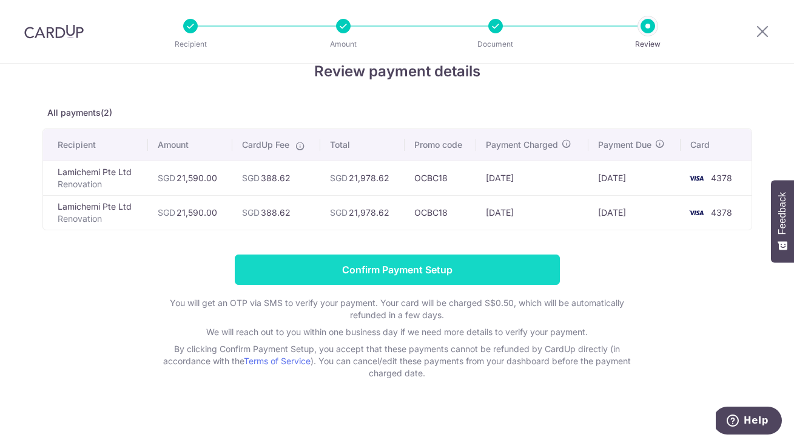
click at [400, 266] on input "Confirm Payment Setup" at bounding box center [397, 270] width 325 height 30
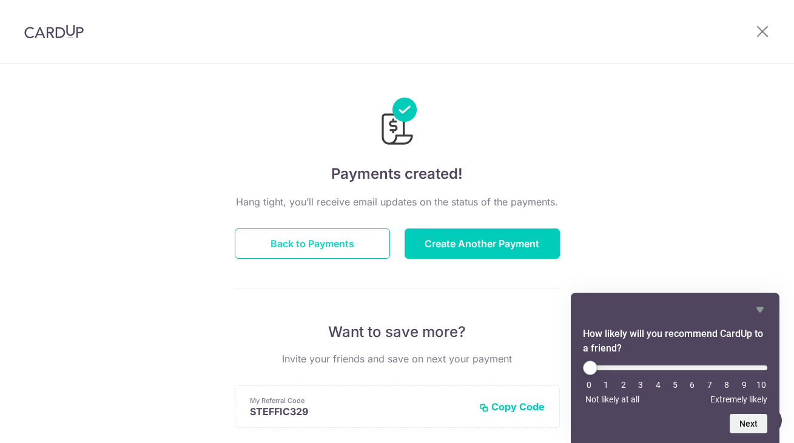
click at [308, 246] on button "Back to Payments" at bounding box center [312, 244] width 155 height 30
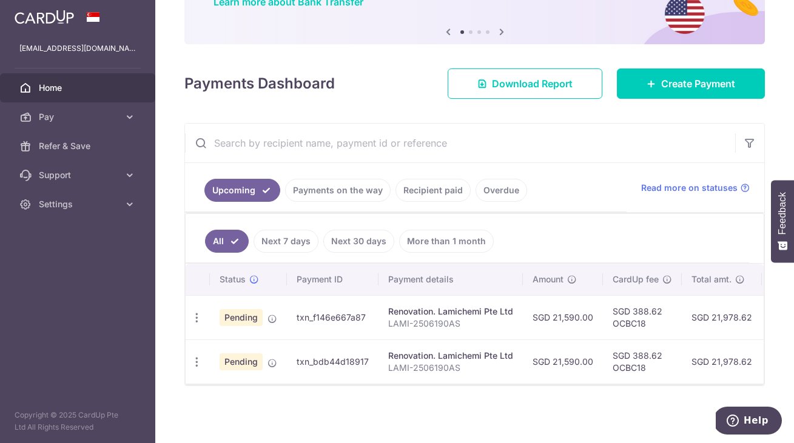
scroll to position [111, 0]
